Goal: Task Accomplishment & Management: Manage account settings

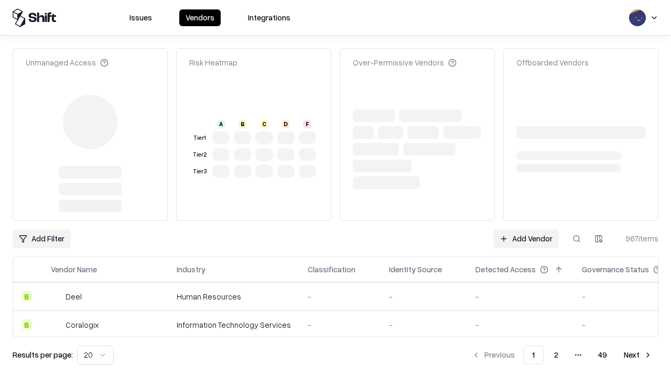
click at [525, 229] on link "Add Vendor" at bounding box center [525, 238] width 65 height 19
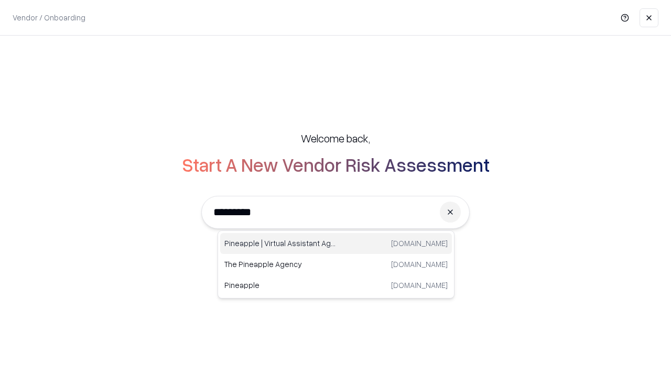
click at [336, 244] on div "Pineapple | Virtual Assistant Agency [DOMAIN_NAME]" at bounding box center [336, 243] width 232 height 21
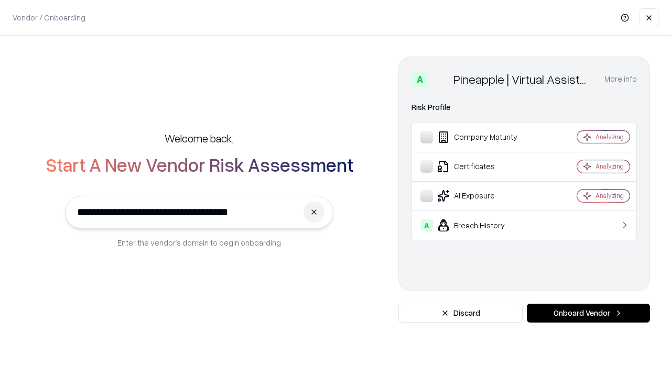
type input "**********"
click at [588, 313] on button "Onboard Vendor" at bounding box center [588, 313] width 123 height 19
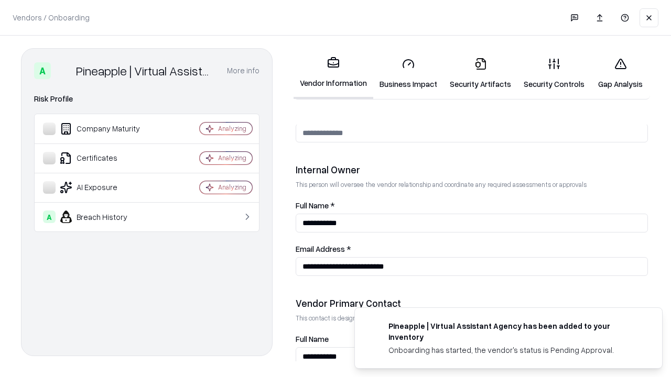
scroll to position [543, 0]
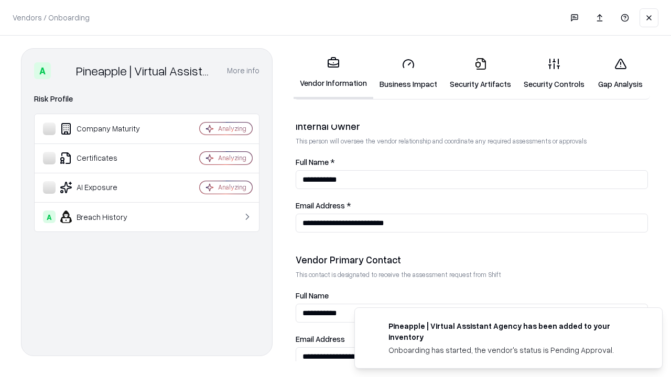
click at [408, 73] on link "Business Impact" at bounding box center [408, 73] width 70 height 49
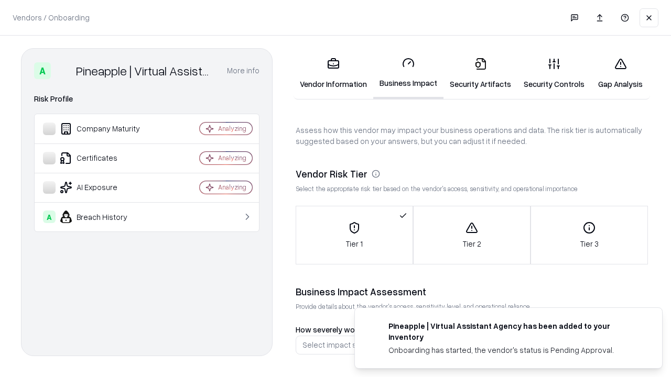
click at [480, 73] on link "Security Artifacts" at bounding box center [480, 73] width 74 height 49
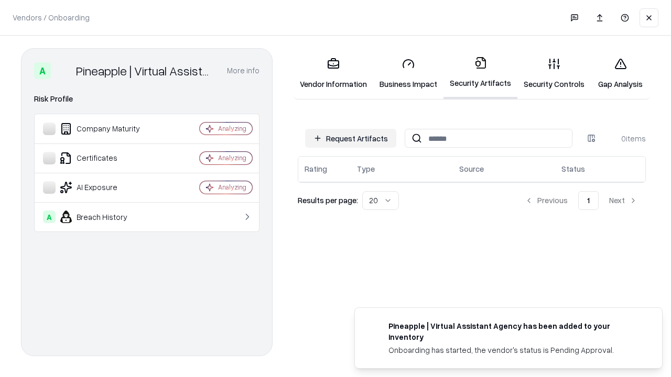
click at [350, 138] on button "Request Artifacts" at bounding box center [350, 138] width 91 height 19
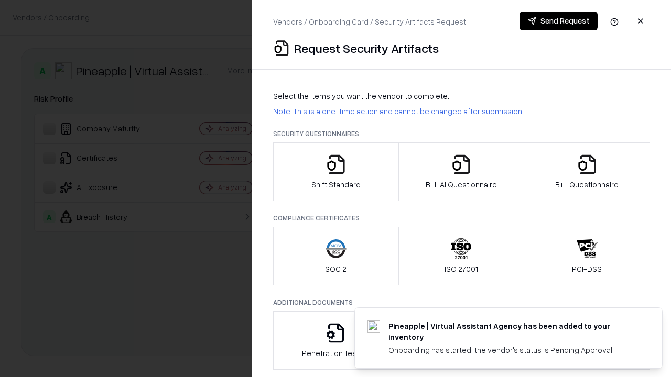
click at [335, 172] on icon "button" at bounding box center [335, 164] width 21 height 21
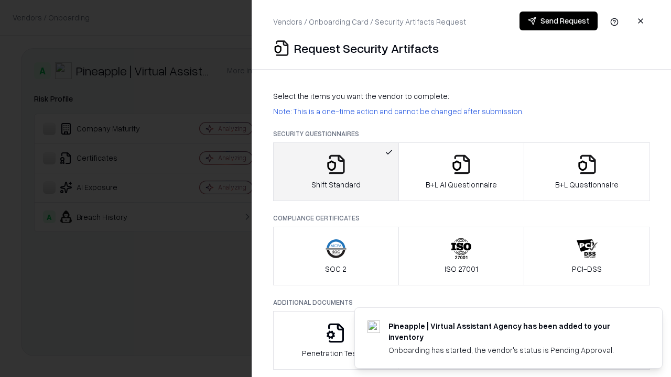
click at [558, 21] on button "Send Request" at bounding box center [558, 21] width 78 height 19
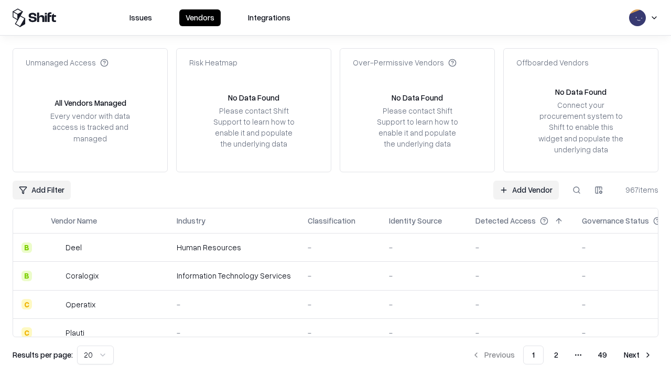
click at [576, 190] on button at bounding box center [576, 190] width 19 height 19
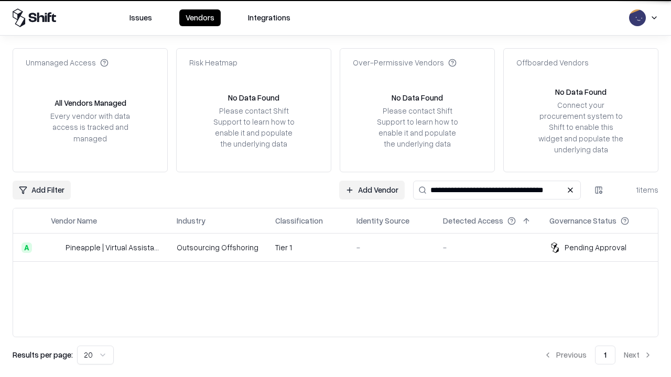
type input "**********"
click at [342, 247] on td "Tier 1" at bounding box center [307, 248] width 81 height 28
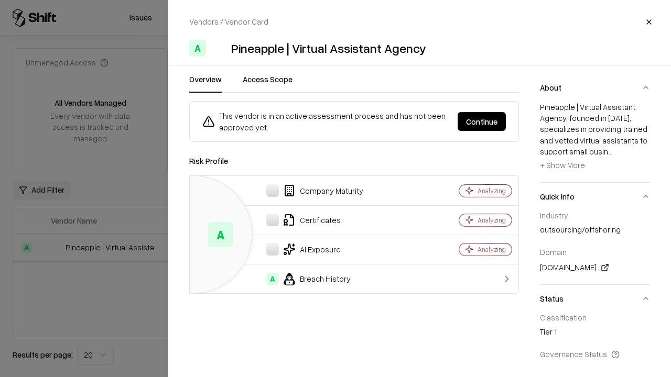
click at [481, 122] on button "Continue" at bounding box center [481, 121] width 48 height 19
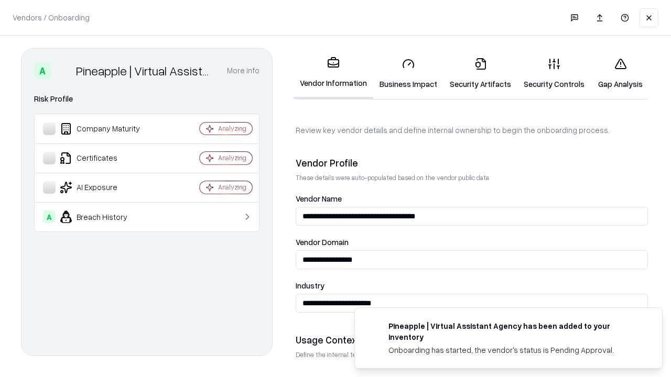
click at [480, 73] on link "Security Artifacts" at bounding box center [480, 73] width 74 height 49
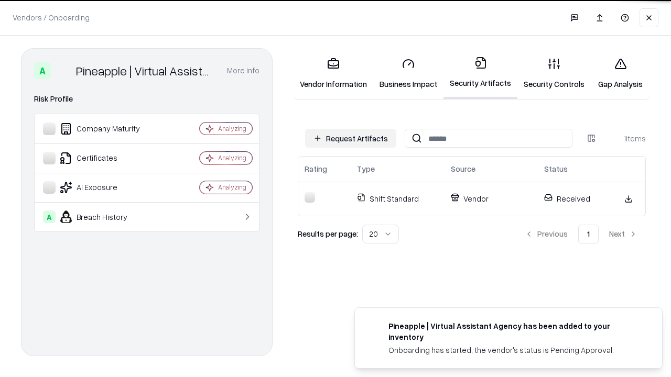
click at [554, 73] on link "Security Controls" at bounding box center [553, 73] width 73 height 49
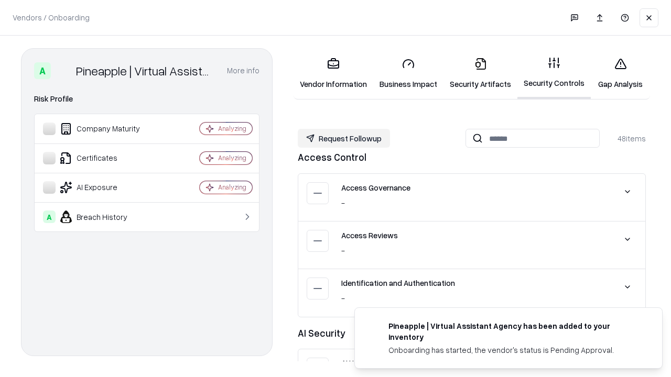
click at [344, 138] on button "Request Followup" at bounding box center [344, 138] width 92 height 19
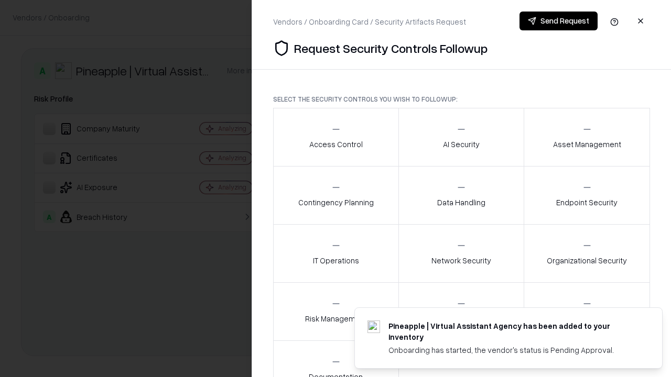
click at [335, 137] on div "Access Control" at bounding box center [335, 137] width 53 height 26
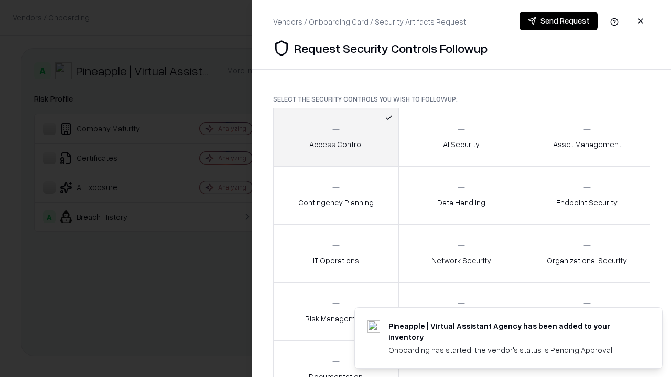
click at [558, 21] on button "Send Request" at bounding box center [558, 21] width 78 height 19
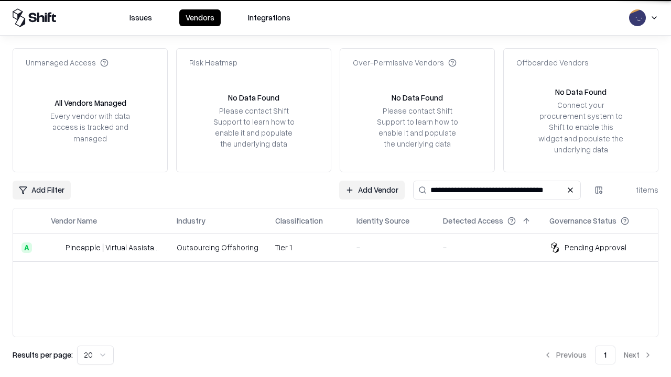
type input "**********"
click at [342, 247] on td "Tier 1" at bounding box center [307, 248] width 81 height 28
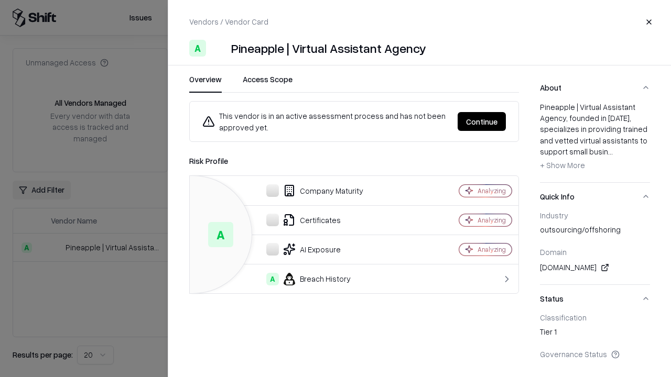
click at [481, 122] on button "Continue" at bounding box center [481, 121] width 48 height 19
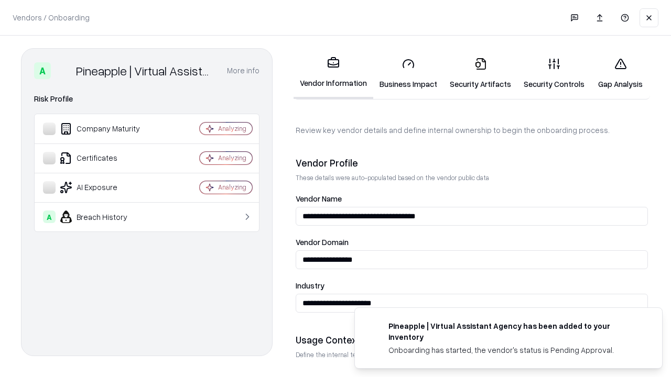
click at [620, 73] on link "Gap Analysis" at bounding box center [619, 73] width 59 height 49
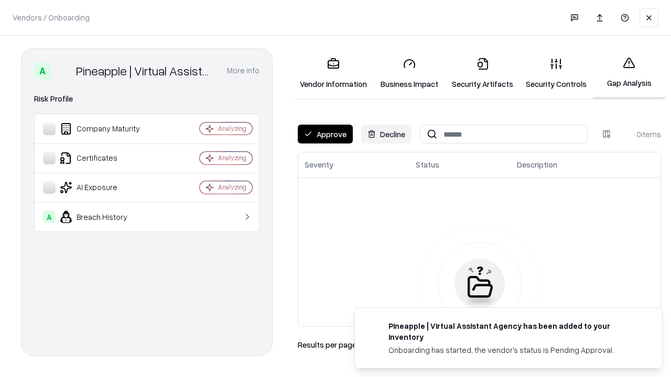
click at [325, 134] on button "Approve" at bounding box center [325, 134] width 55 height 19
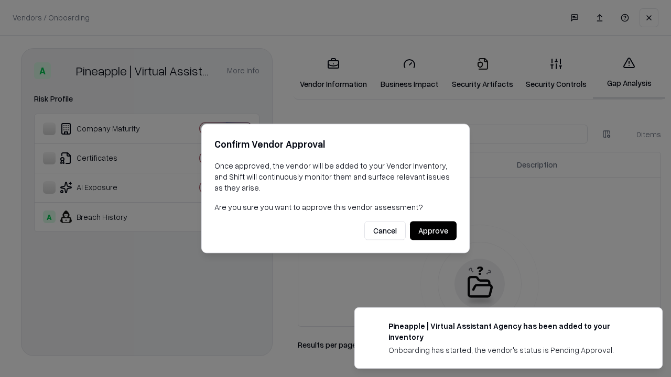
click at [433, 231] on button "Approve" at bounding box center [433, 231] width 47 height 19
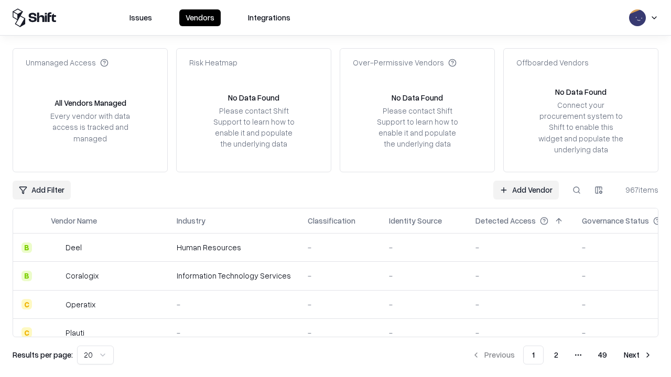
type input "**********"
click at [525, 190] on link "Add Vendor" at bounding box center [525, 190] width 65 height 19
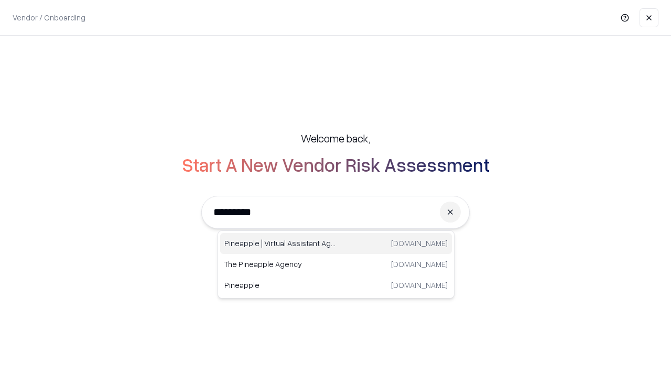
click at [336, 244] on div "Pineapple | Virtual Assistant Agency [DOMAIN_NAME]" at bounding box center [336, 243] width 232 height 21
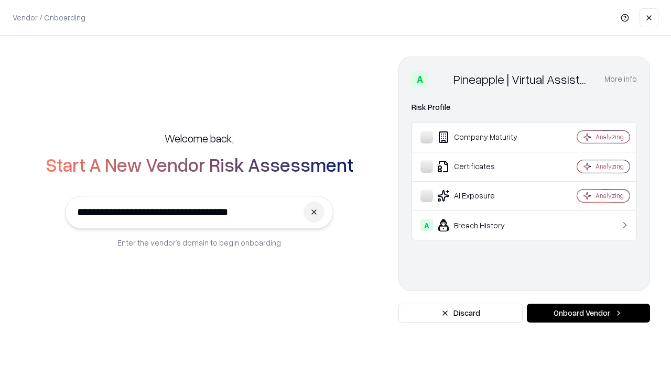
type input "**********"
click at [588, 313] on button "Onboard Vendor" at bounding box center [588, 313] width 123 height 19
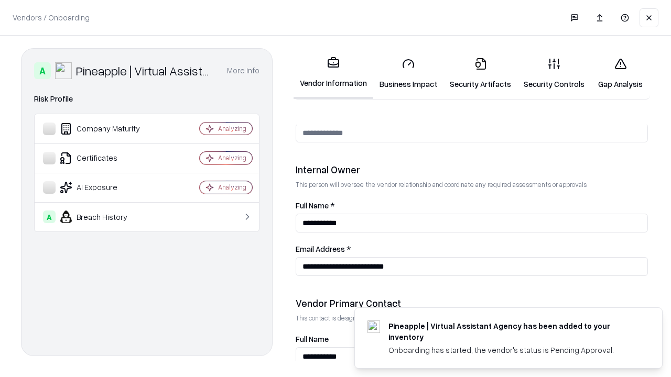
scroll to position [543, 0]
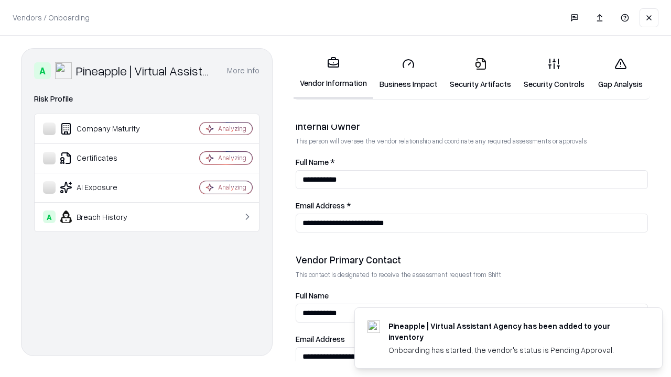
click at [620, 73] on link "Gap Analysis" at bounding box center [619, 73] width 59 height 49
